Goal: Navigation & Orientation: Go to known website

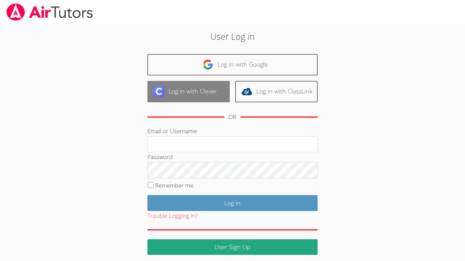
click at [188, 91] on link "Log in with Clever" at bounding box center [188, 91] width 82 height 21
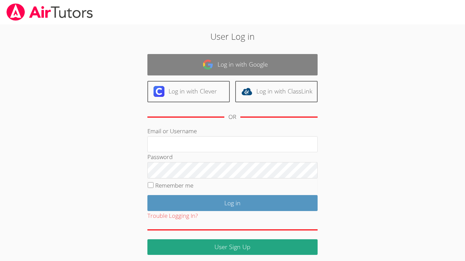
click at [279, 60] on link "Log in with Google" at bounding box center [232, 64] width 170 height 21
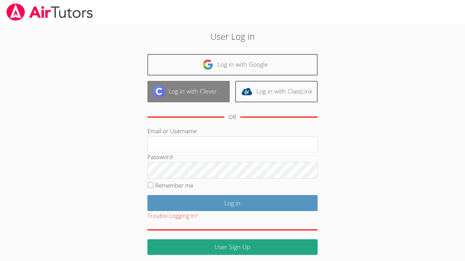
click at [217, 99] on link "Log in with Clever" at bounding box center [188, 91] width 82 height 21
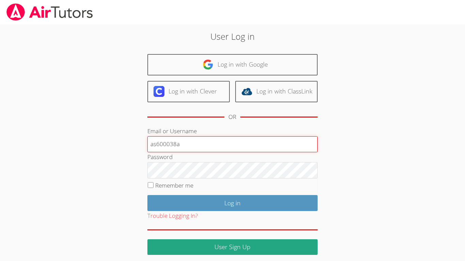
type input "as600038a"
